Goal: Ask a question

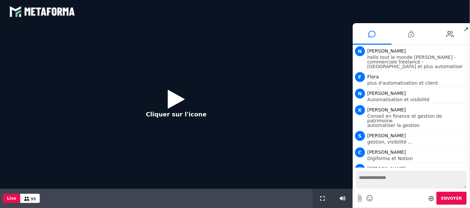
scroll to position [582, 0]
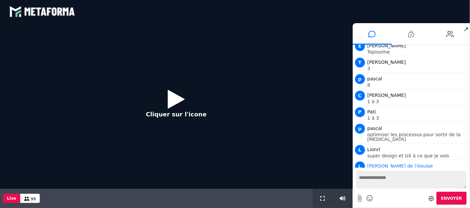
click at [173, 99] on icon at bounding box center [176, 99] width 17 height 22
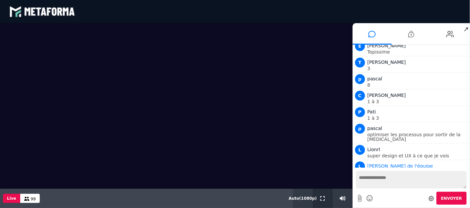
click at [320, 197] on button at bounding box center [322, 198] width 7 height 19
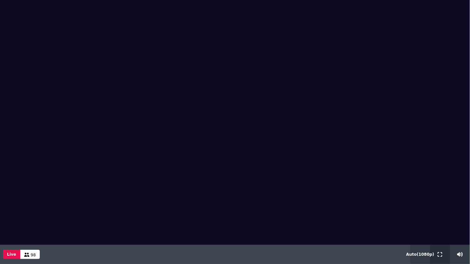
click at [438, 208] on icon at bounding box center [440, 254] width 5 height 5
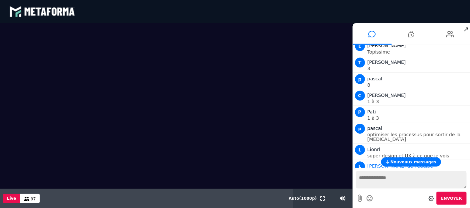
click at [402, 162] on span "Nouveaux messages" at bounding box center [413, 162] width 46 height 5
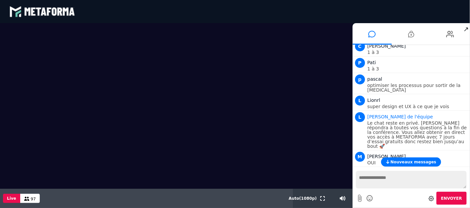
click at [402, 162] on span "Nouveaux messages" at bounding box center [413, 162] width 46 height 5
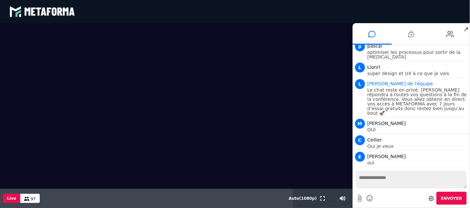
scroll to position [681, 0]
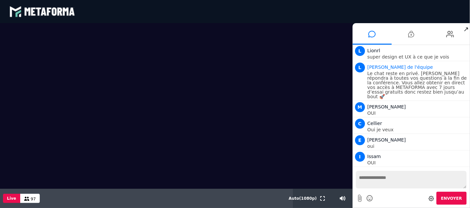
click at [394, 179] on textarea at bounding box center [411, 180] width 111 height 18
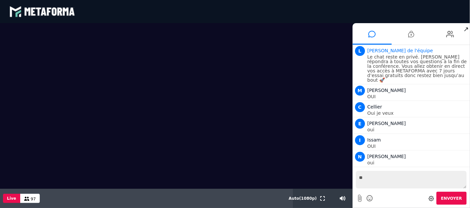
type textarea "***"
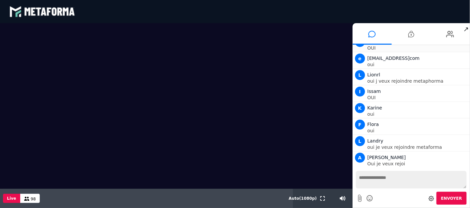
scroll to position [878, 0]
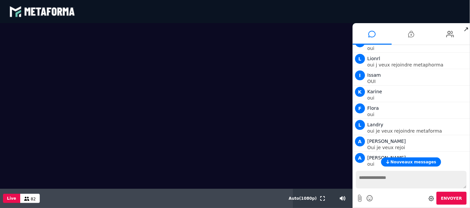
drag, startPoint x: 382, startPoint y: 165, endPoint x: 245, endPoint y: 138, distance: 139.4
click at [381, 165] on div "Nouveaux messages" at bounding box center [411, 162] width 118 height 9
